Goal: Find specific page/section: Find specific page/section

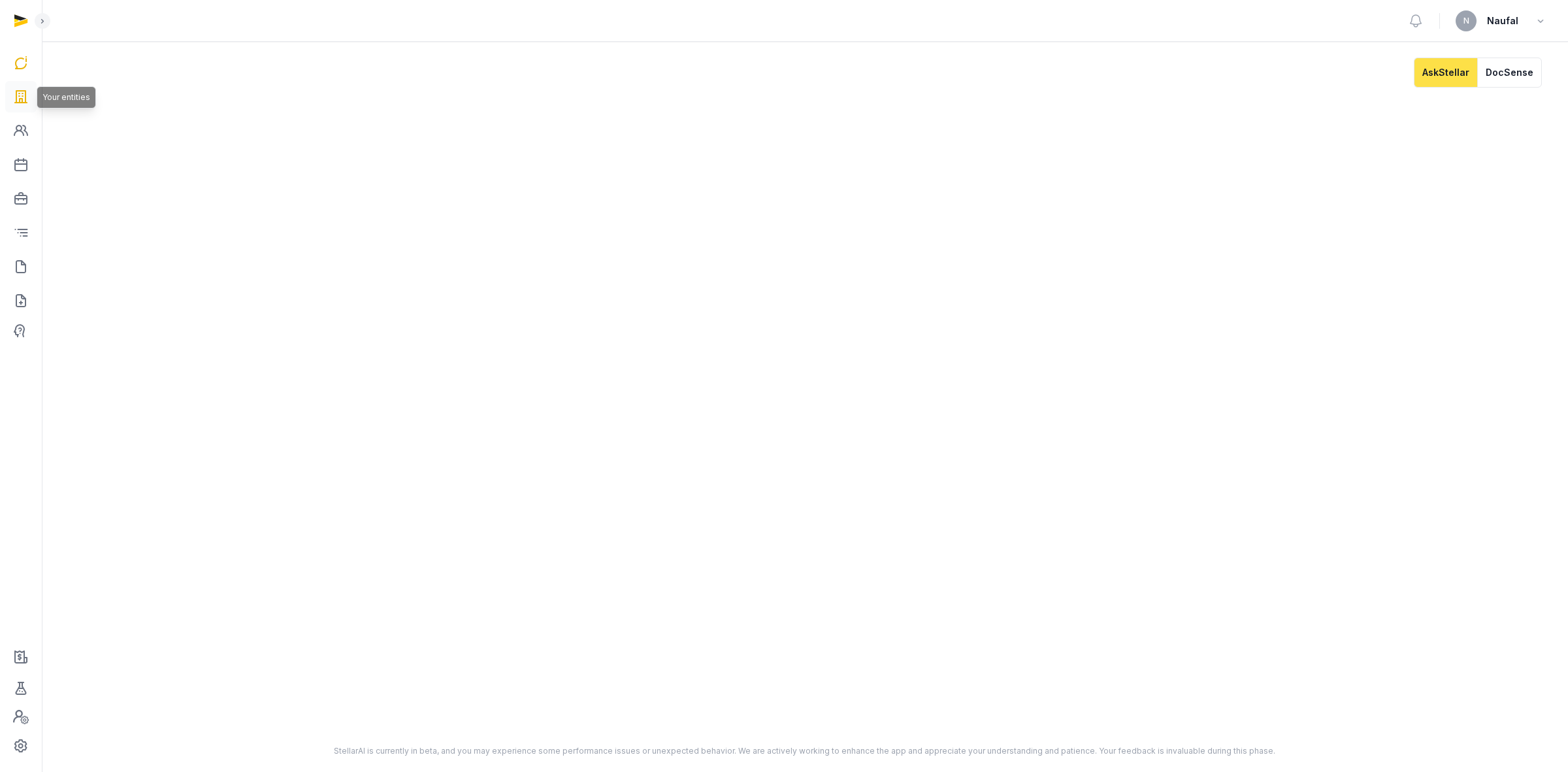
click at [21, 95] on icon at bounding box center [21, 97] width 15 height 21
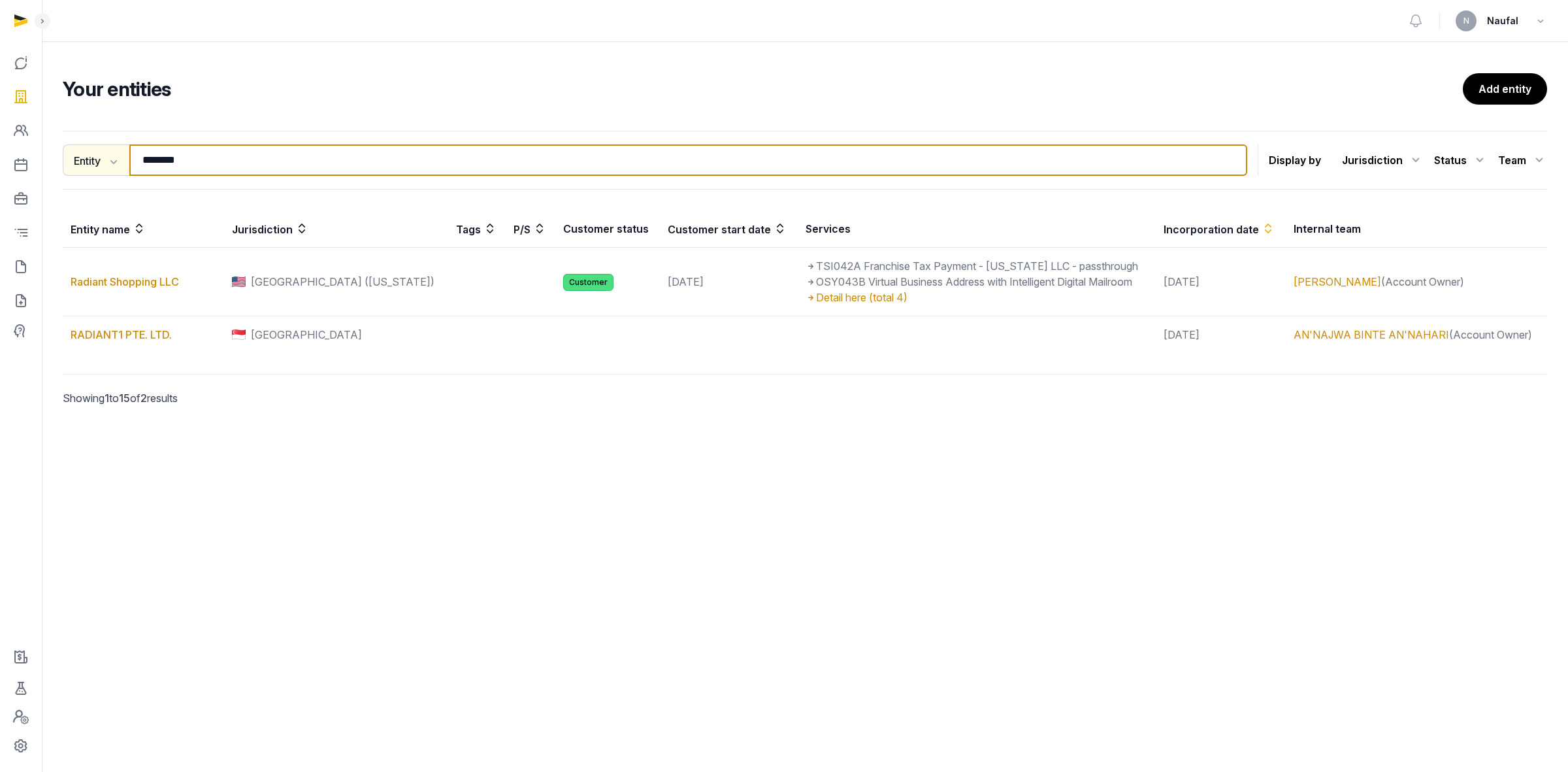
drag, startPoint x: 208, startPoint y: 155, endPoint x: 115, endPoint y: 154, distance: 93.0
click at [115, 154] on div "Entity Entity People Tags Services ******* Search" at bounding box center [655, 160] width 1185 height 31
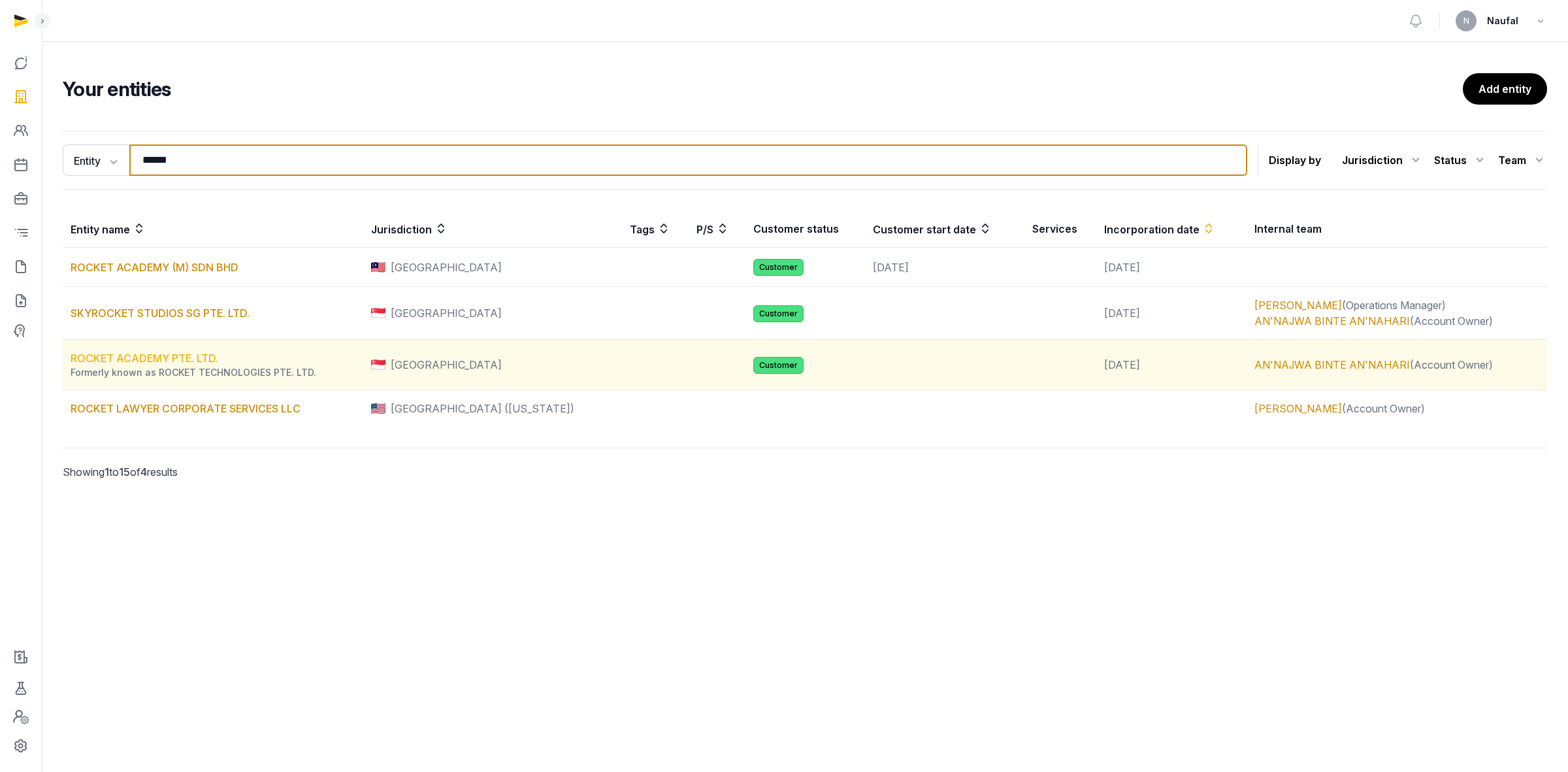
type input "******"
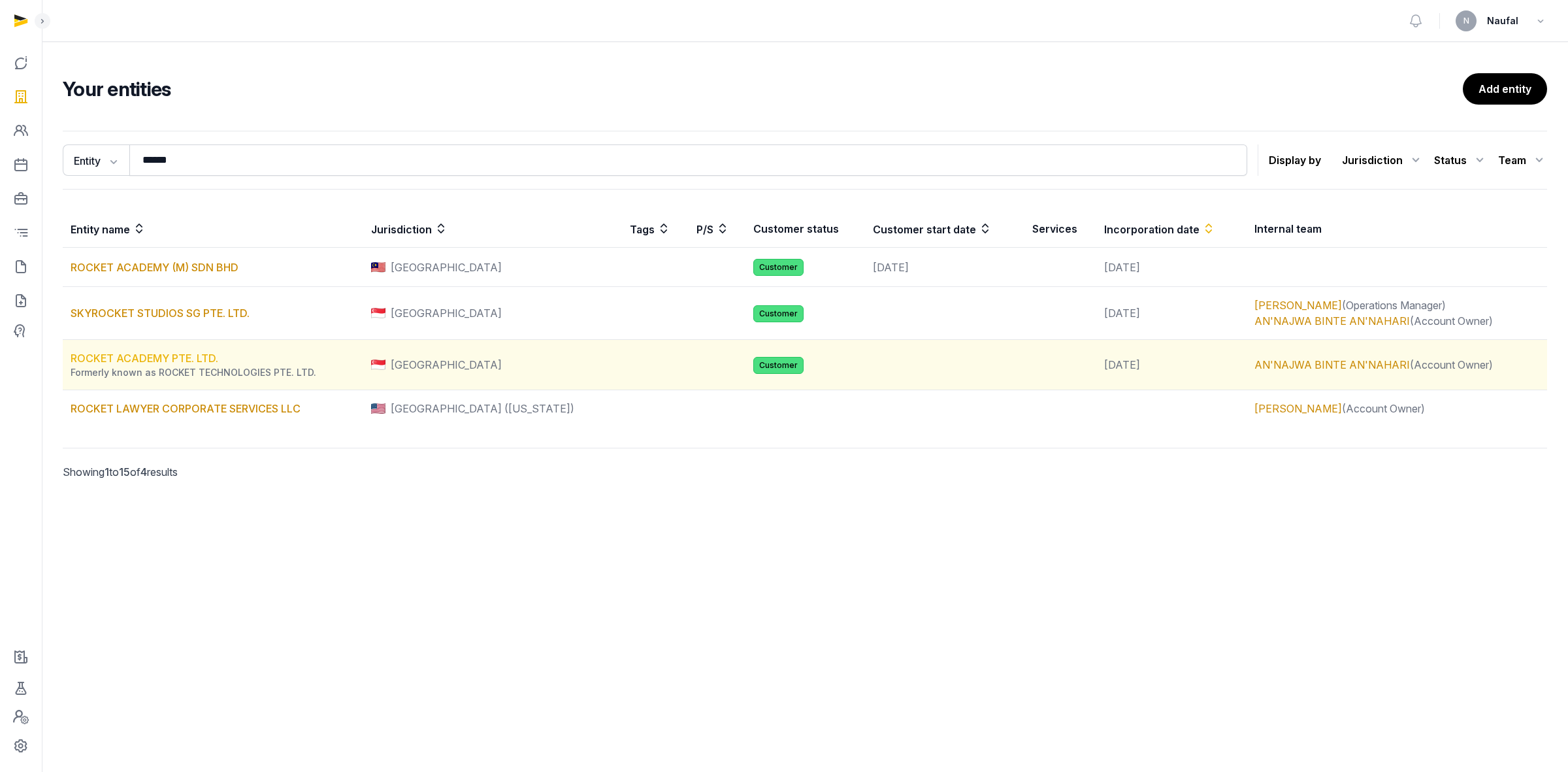
click at [194, 355] on link "ROCKET ACADEMY PTE. LTD." at bounding box center [144, 358] width 148 height 13
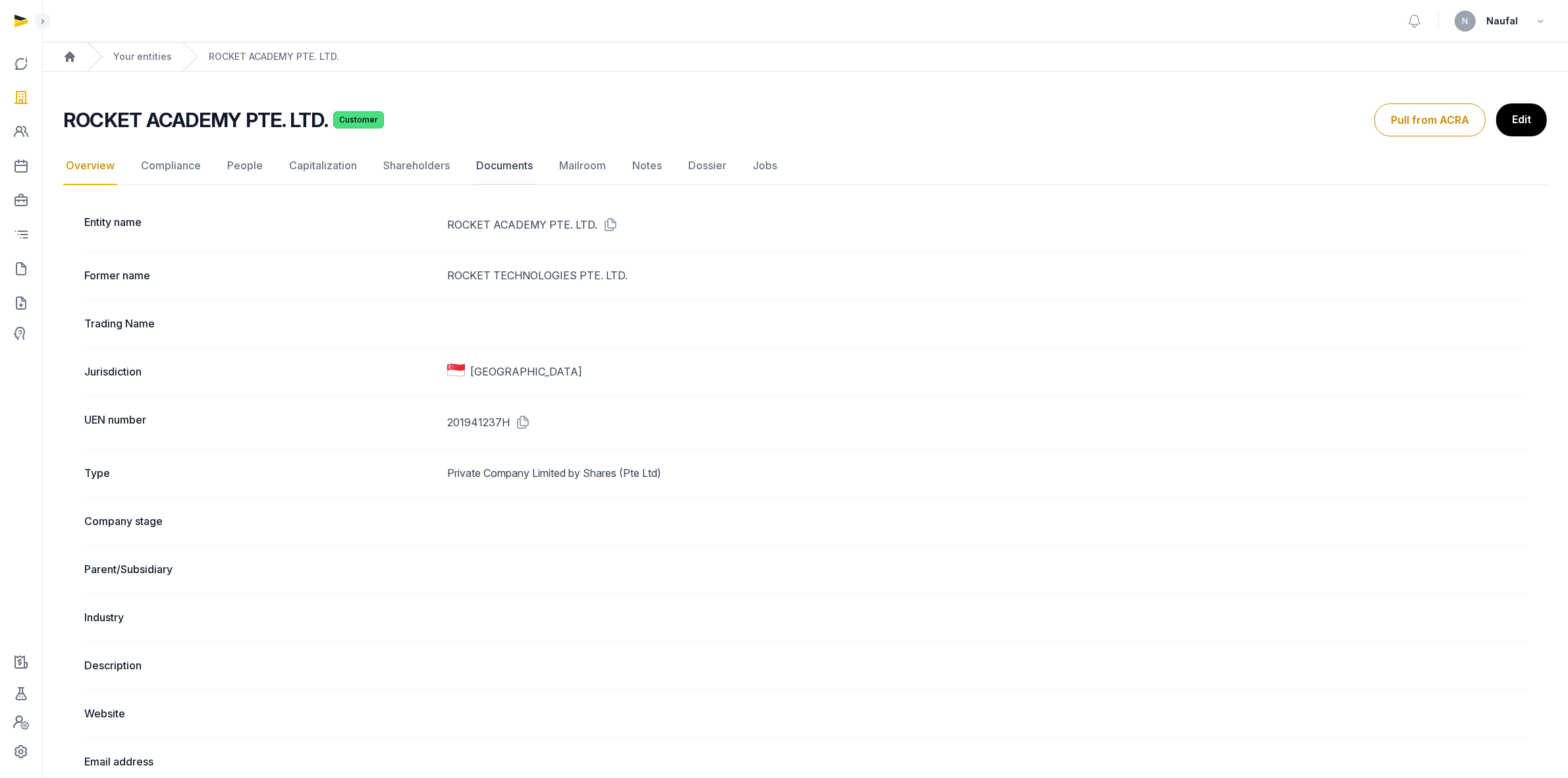
click at [495, 158] on link "Documents" at bounding box center [504, 166] width 61 height 38
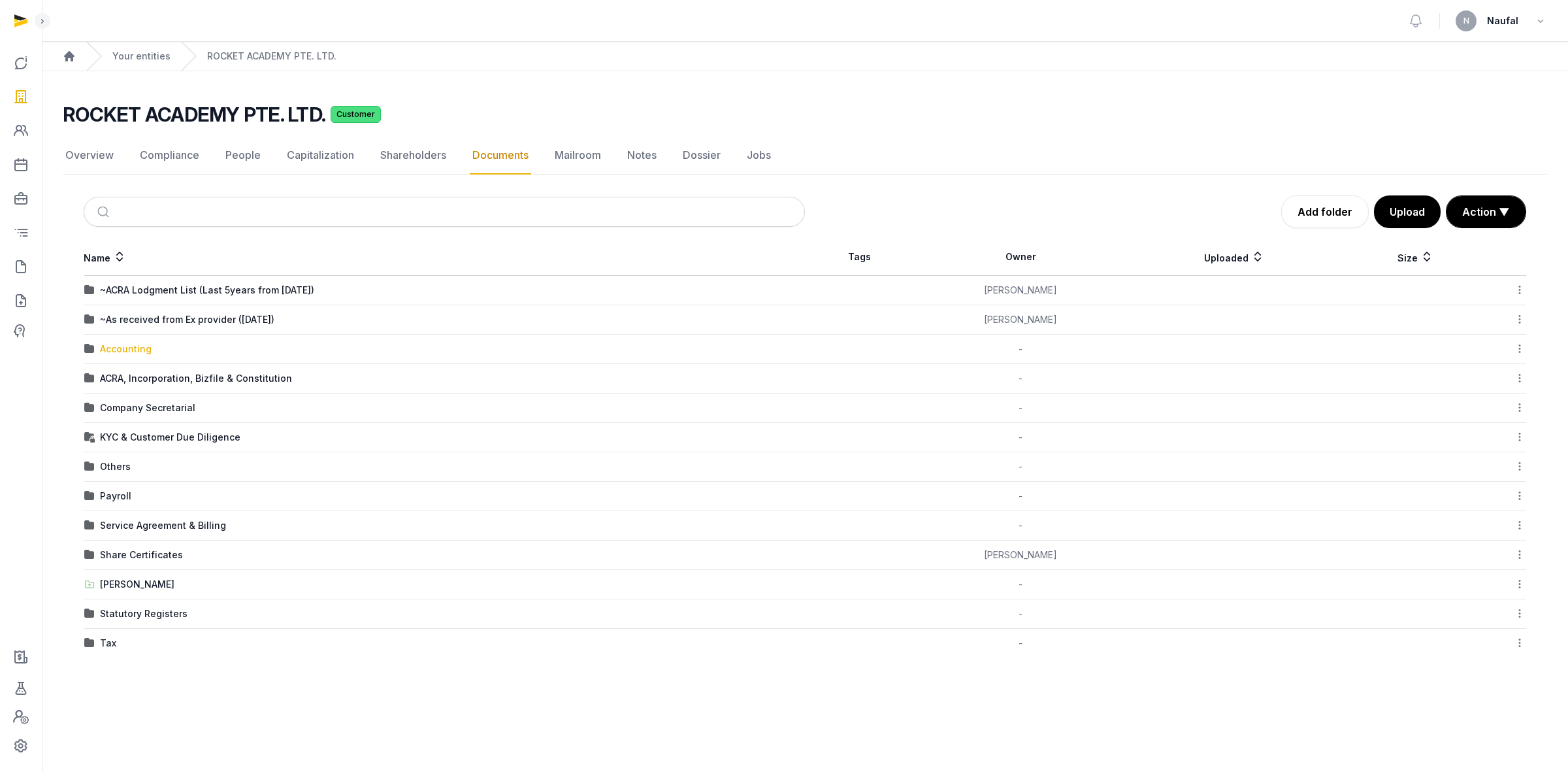
click at [140, 345] on div "Accounting" at bounding box center [126, 349] width 51 height 13
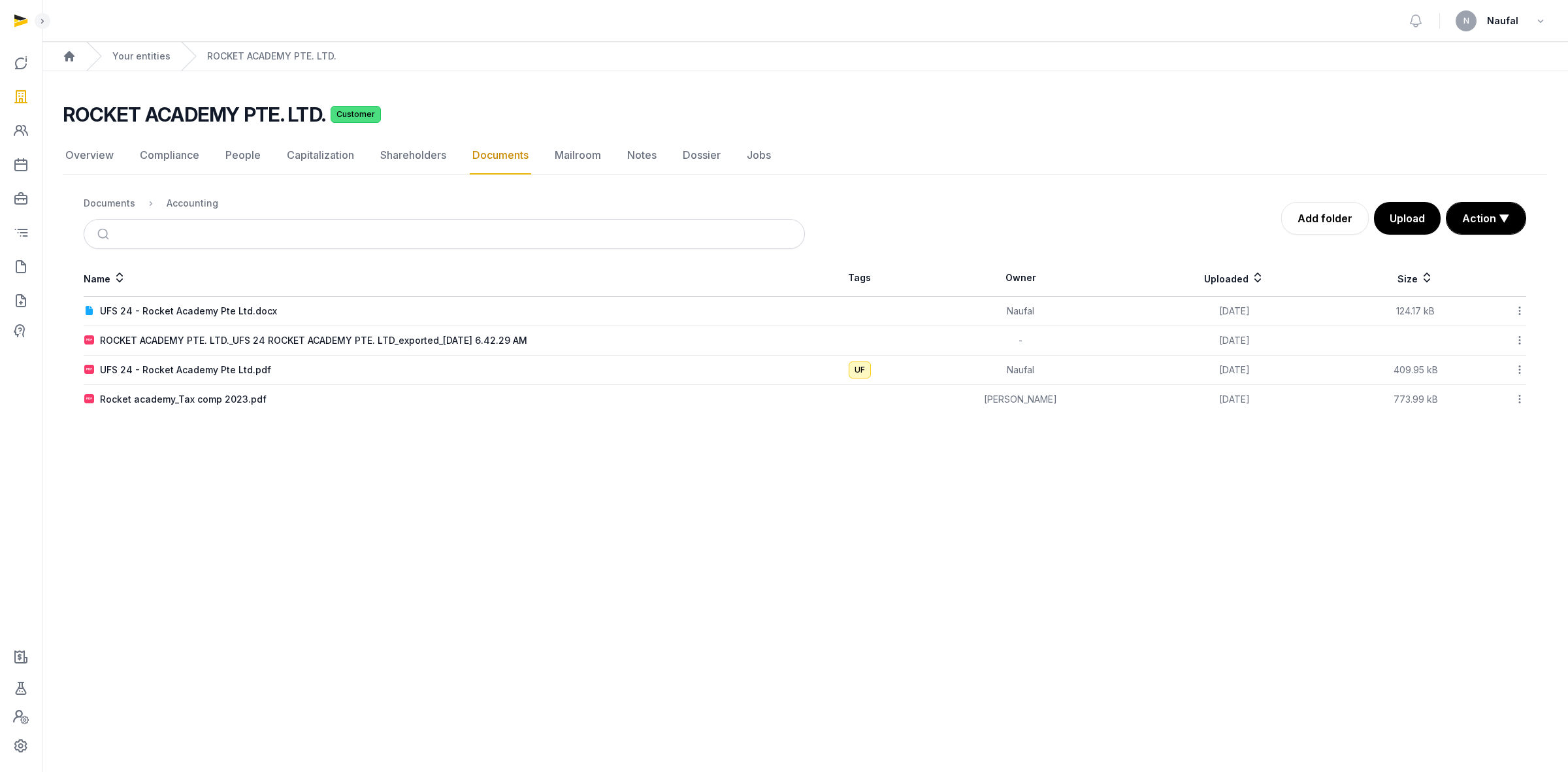
click at [488, 154] on link "Documents" at bounding box center [500, 155] width 61 height 38
click at [121, 203] on div "Documents" at bounding box center [110, 203] width 51 height 13
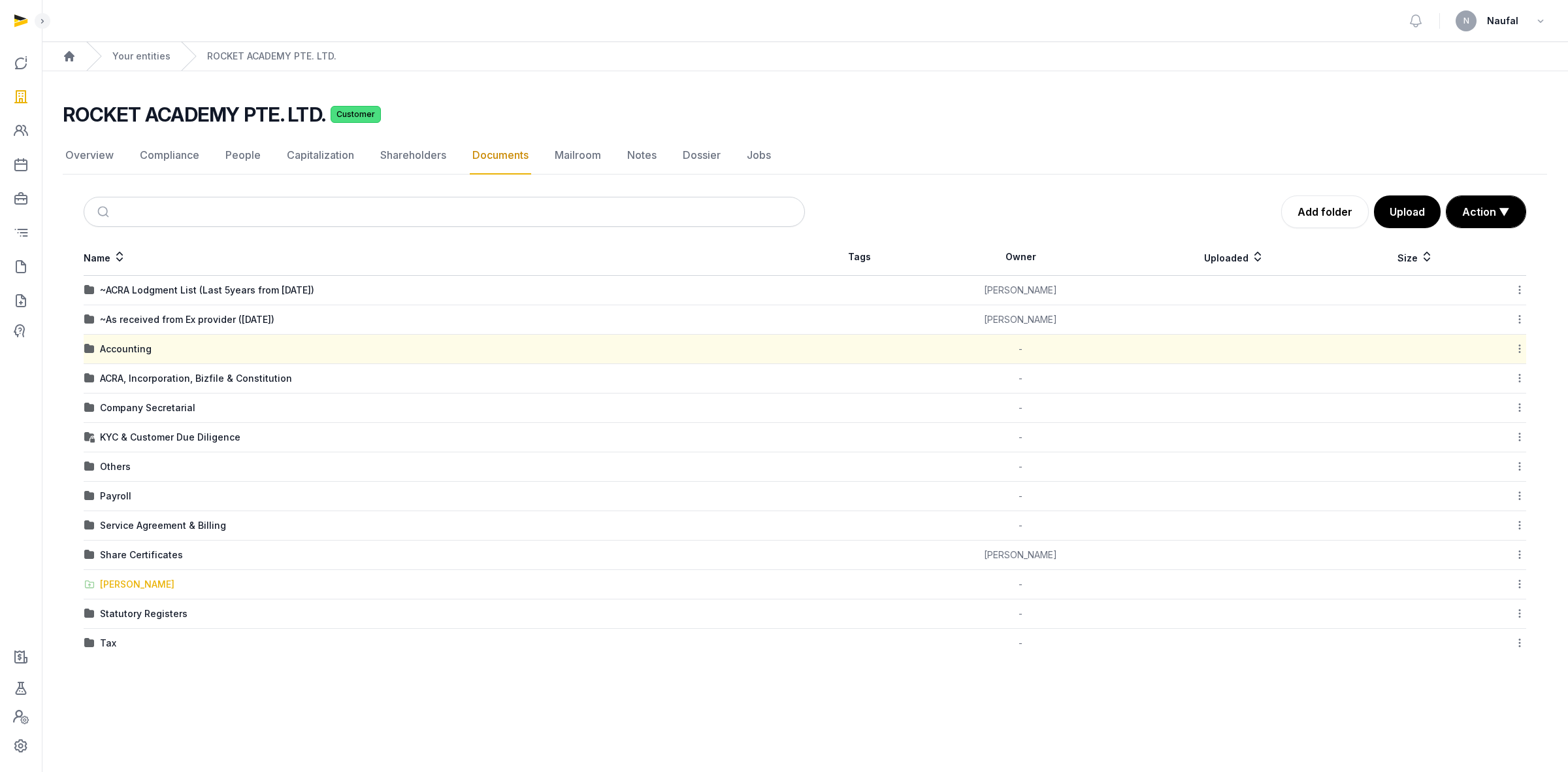
click at [149, 580] on div "[PERSON_NAME]" at bounding box center [137, 584] width 74 height 13
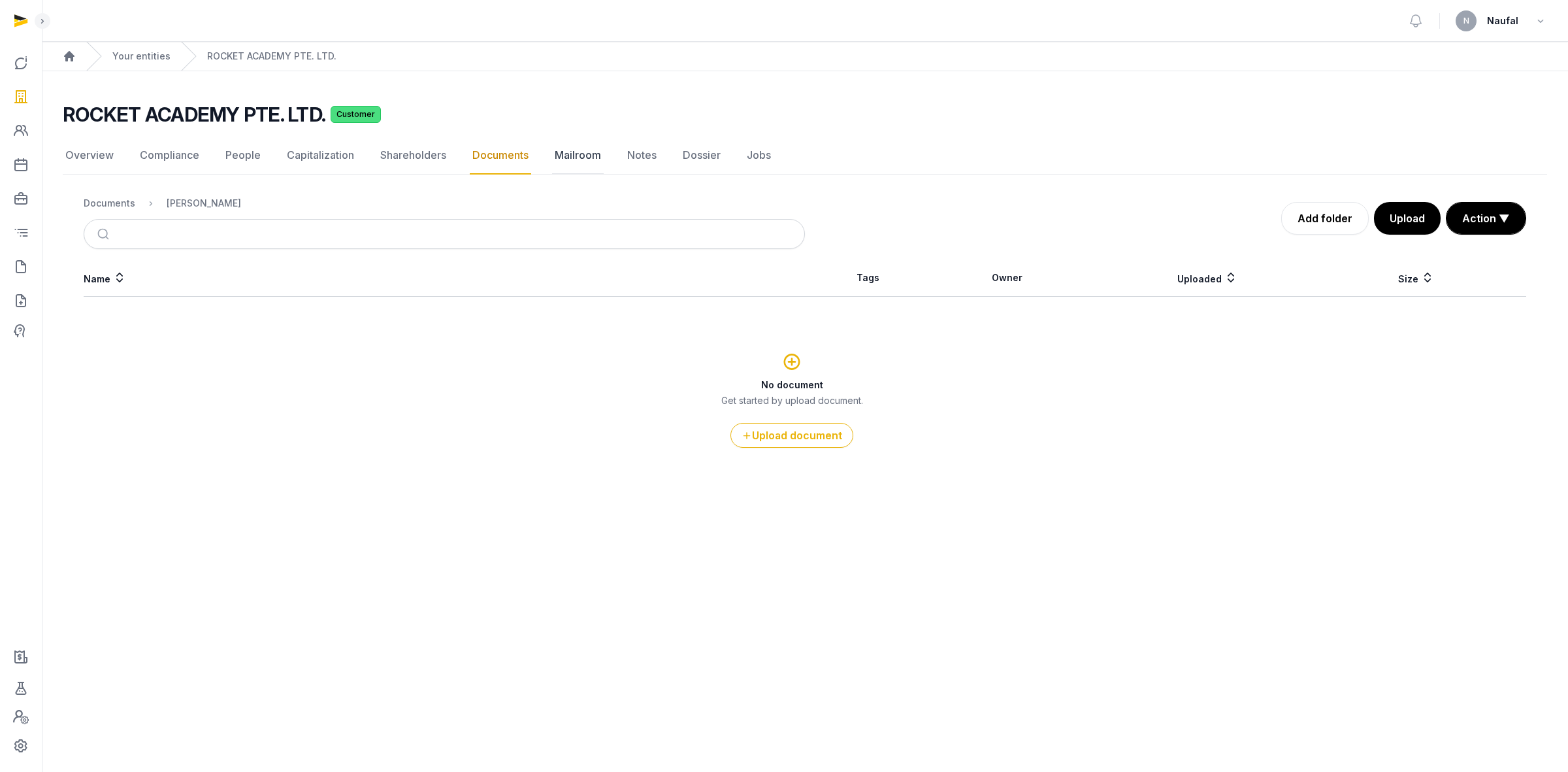
click at [560, 151] on link "Mailroom" at bounding box center [578, 155] width 51 height 38
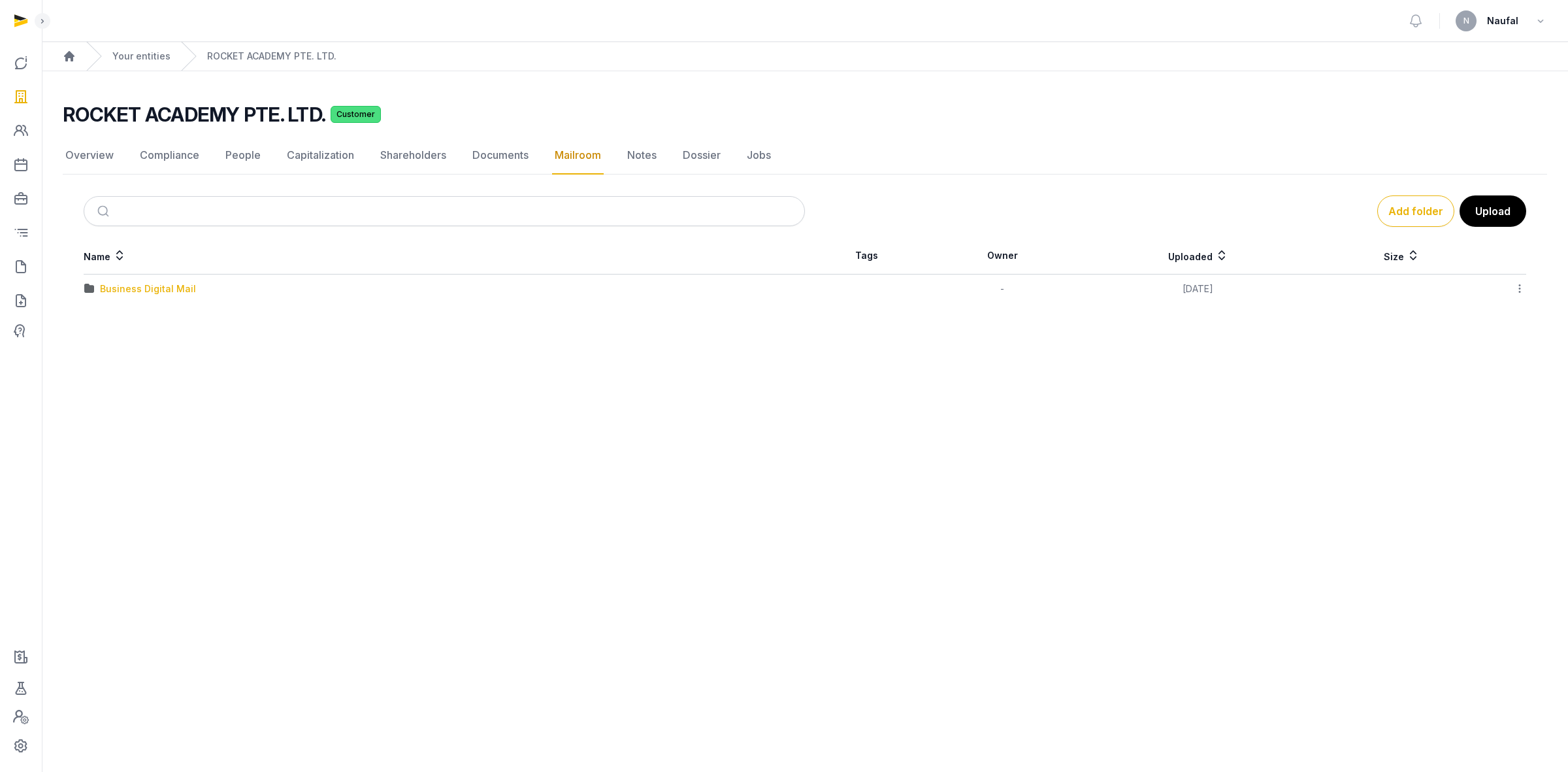
click at [184, 290] on div "Business Digital Mail" at bounding box center [148, 289] width 96 height 13
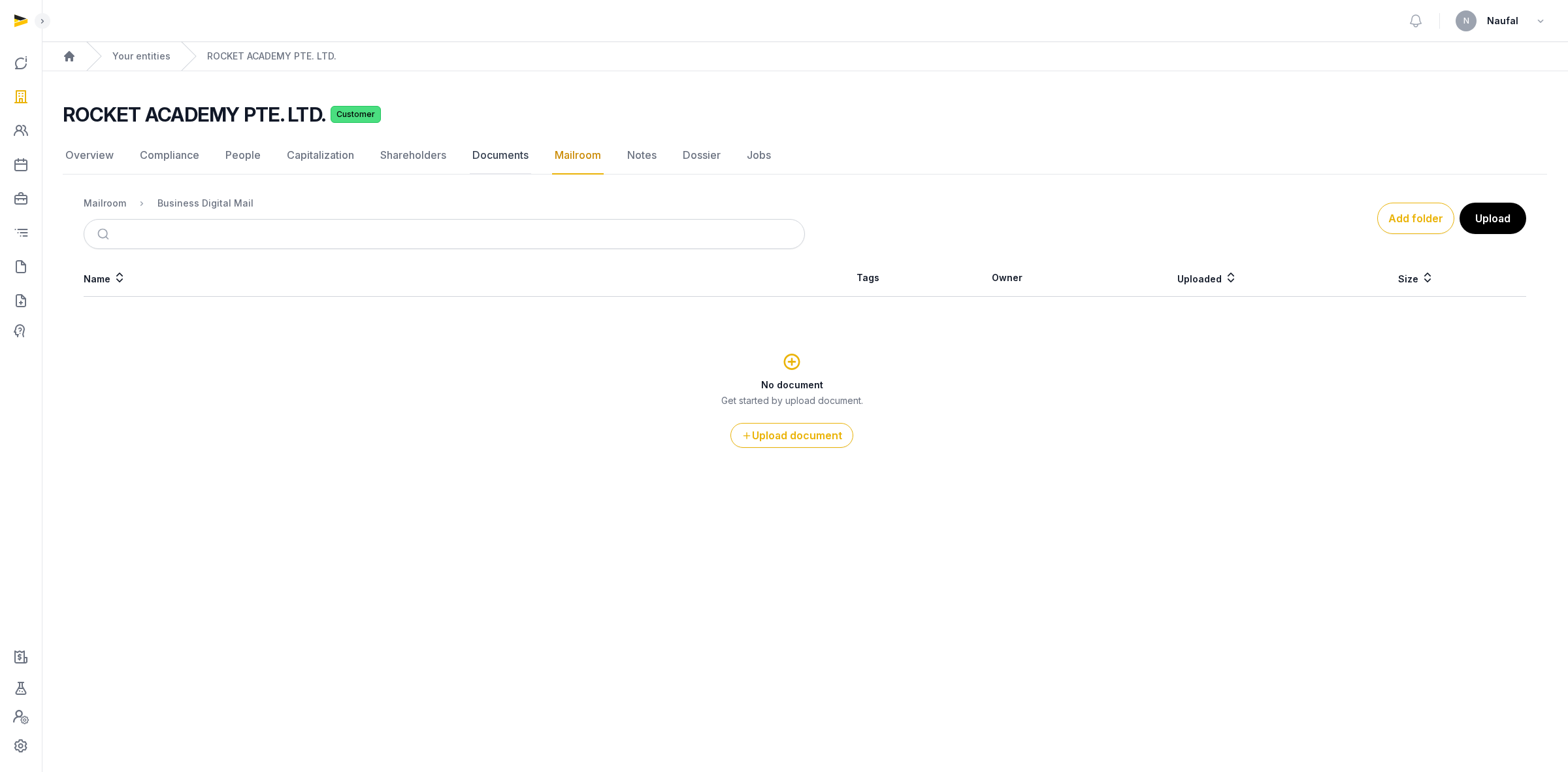
click at [503, 151] on link "Documents" at bounding box center [500, 155] width 61 height 38
